Goal: Information Seeking & Learning: Learn about a topic

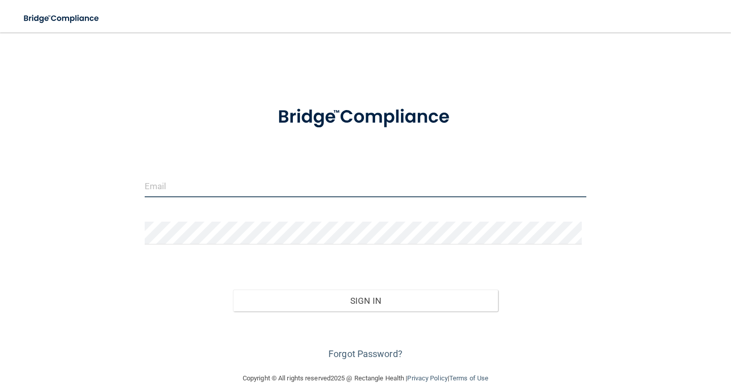
click at [222, 186] on input "email" at bounding box center [366, 186] width 442 height 23
type input "d"
type input "[EMAIL_ADDRESS][DOMAIN_NAME]"
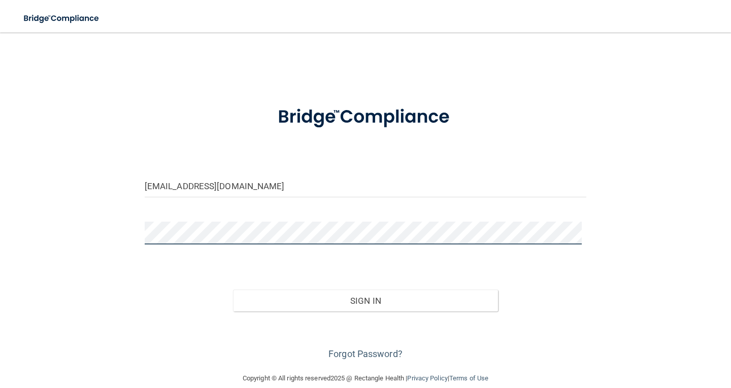
click at [233, 290] on button "Sign In" at bounding box center [365, 301] width 265 height 22
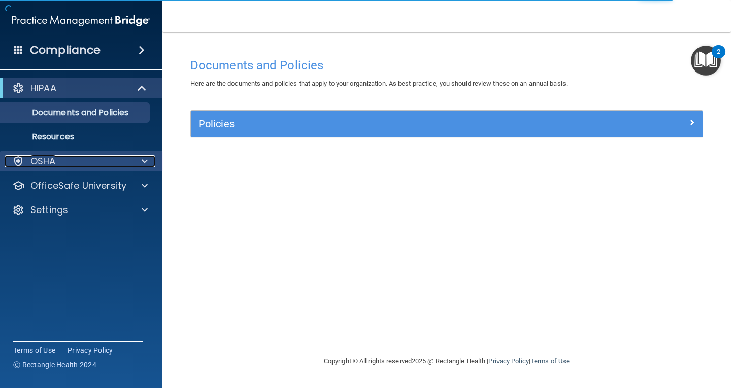
click at [115, 157] on div "OSHA" at bounding box center [68, 161] width 126 height 12
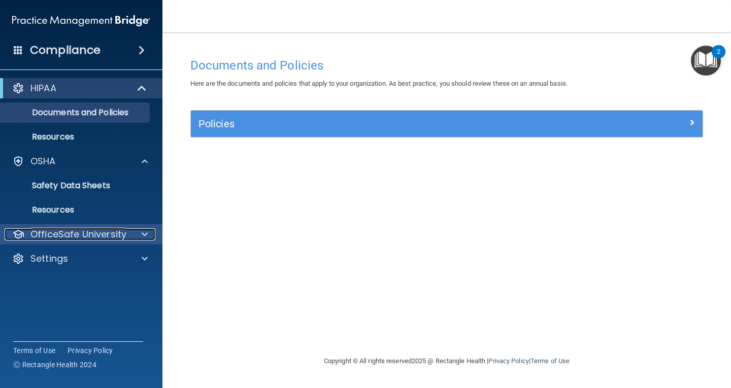
click at [146, 233] on span at bounding box center [145, 234] width 6 height 12
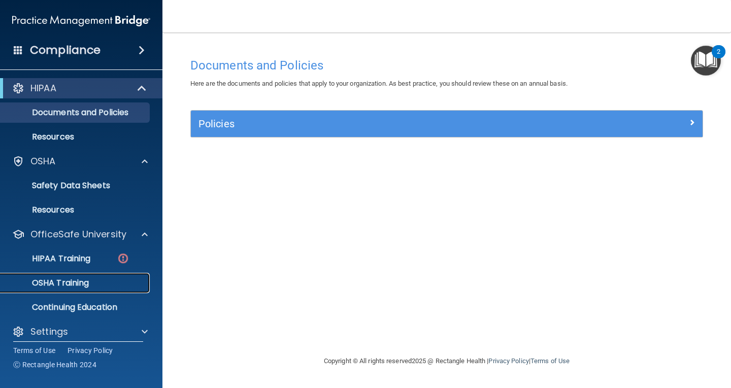
click at [73, 282] on p "OSHA Training" at bounding box center [48, 283] width 82 height 10
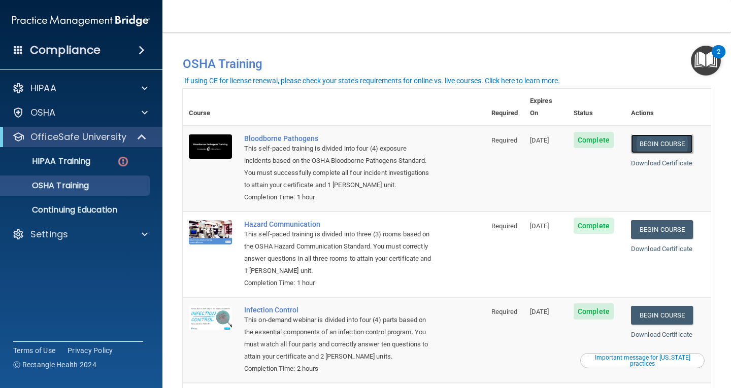
click at [677, 134] on link "Begin Course" at bounding box center [662, 143] width 62 height 19
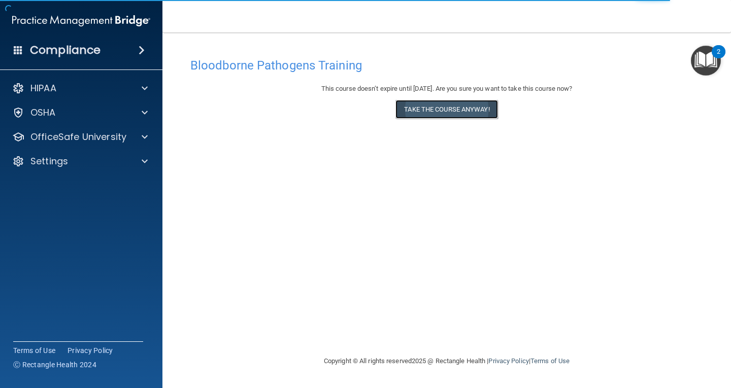
click at [450, 115] on button "Take the course anyway!" at bounding box center [446, 109] width 102 height 19
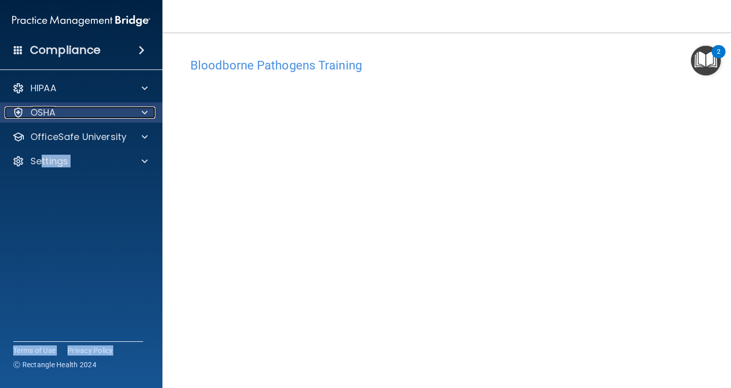
click at [144, 116] on span at bounding box center [145, 113] width 6 height 12
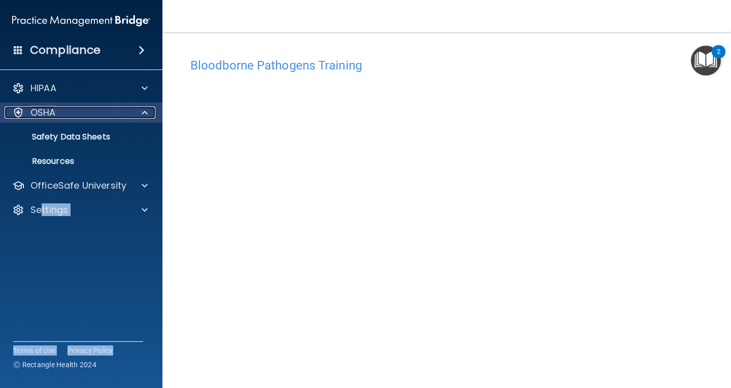
click at [144, 116] on span at bounding box center [145, 113] width 6 height 12
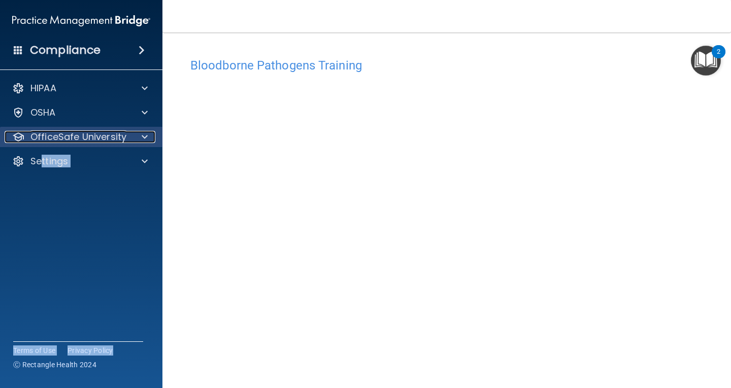
click at [135, 143] on div at bounding box center [142, 137] width 25 height 12
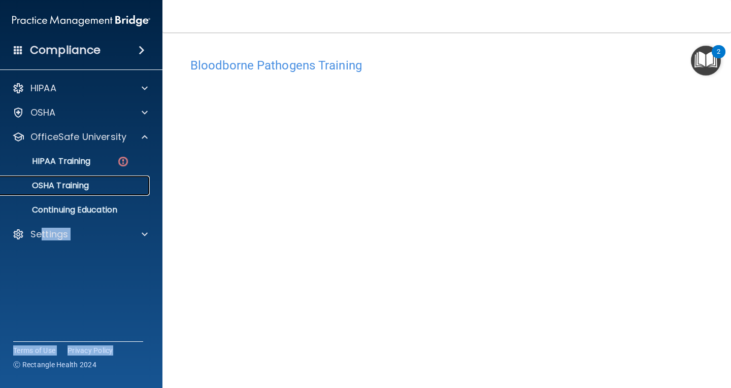
click at [115, 186] on div "OSHA Training" at bounding box center [76, 186] width 139 height 10
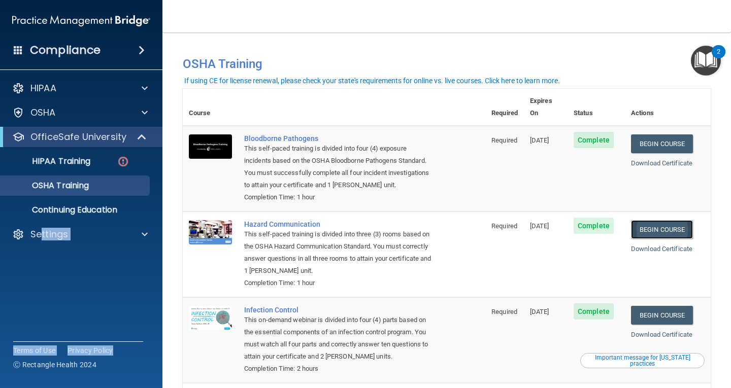
click at [648, 220] on link "Begin Course" at bounding box center [662, 229] width 62 height 19
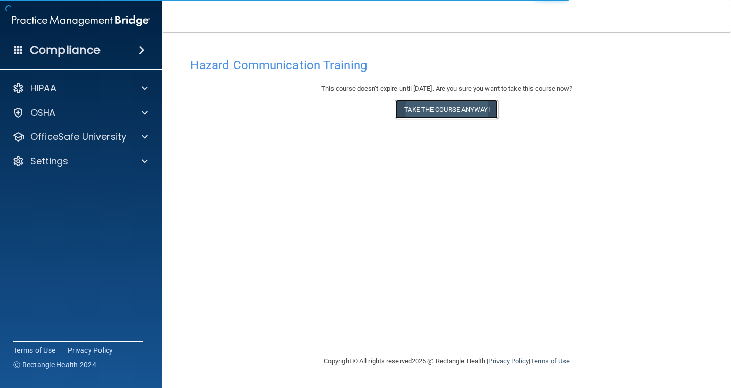
click at [460, 114] on button "Take the course anyway!" at bounding box center [446, 109] width 102 height 19
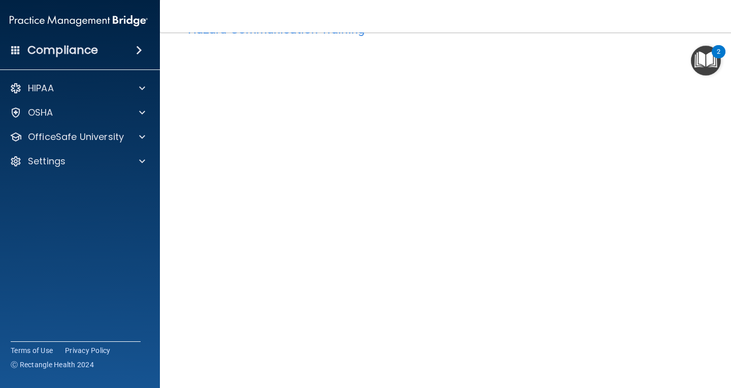
scroll to position [18, 0]
